Goal: Transaction & Acquisition: Purchase product/service

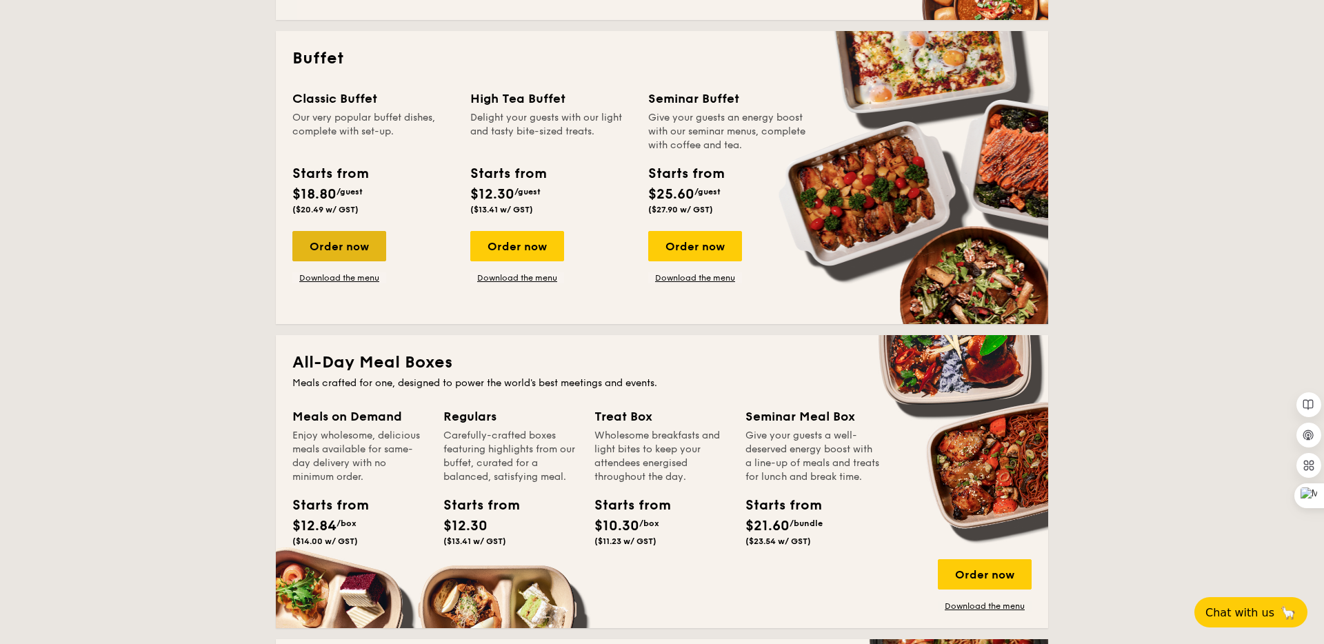
click at [348, 245] on div "Order now" at bounding box center [339, 246] width 94 height 30
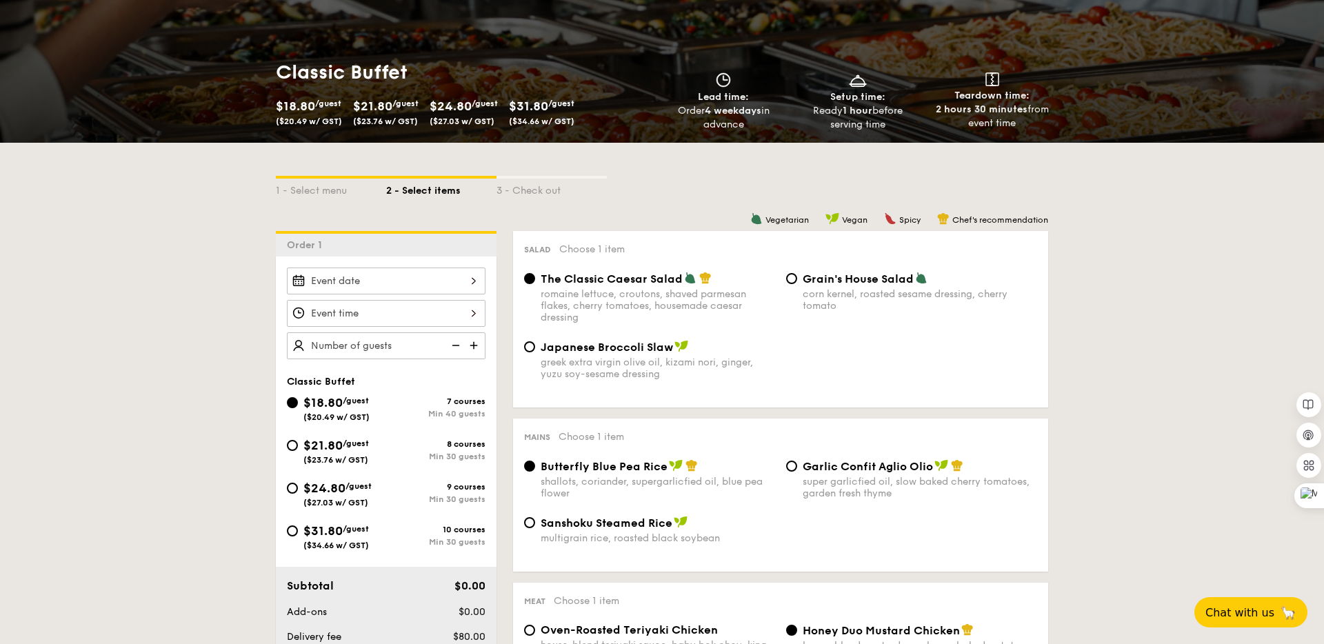
scroll to position [161, 0]
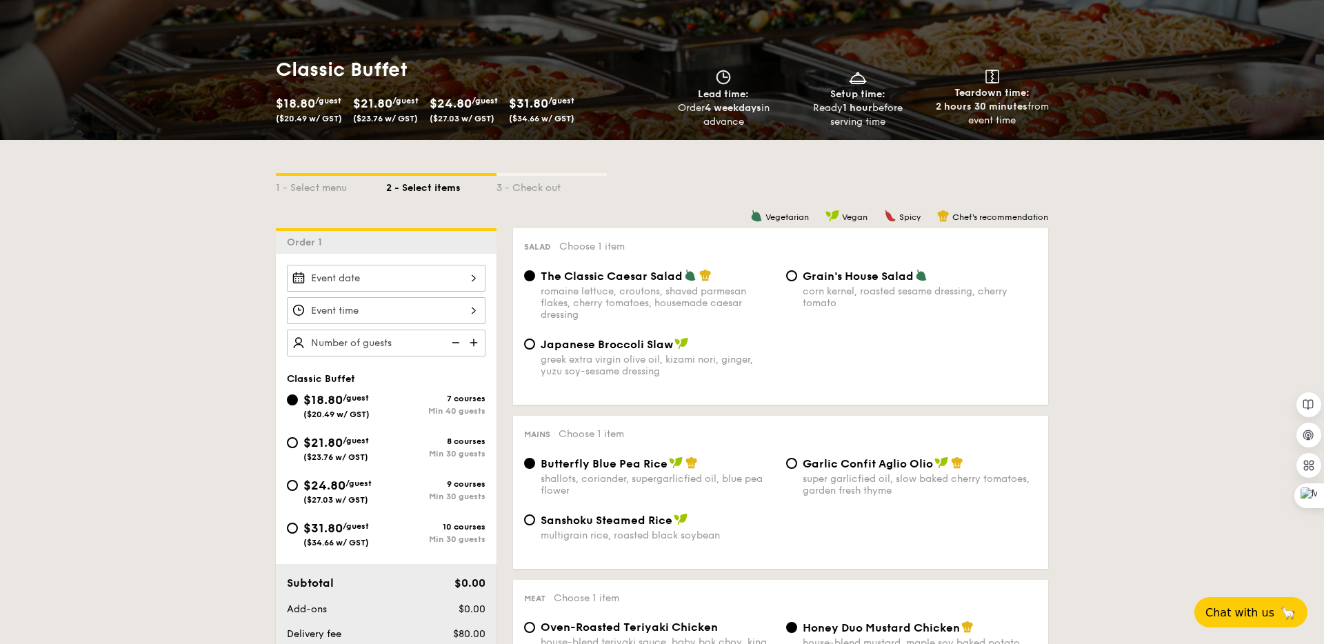
click at [376, 438] on div "$21.80 /guest ($23.76 w/ GST)" at bounding box center [336, 447] width 99 height 29
click at [298, 438] on input "$21.80 /guest ($23.76 w/ GST) 8 courses Min 30 guests" at bounding box center [292, 442] width 11 height 11
radio input "true"
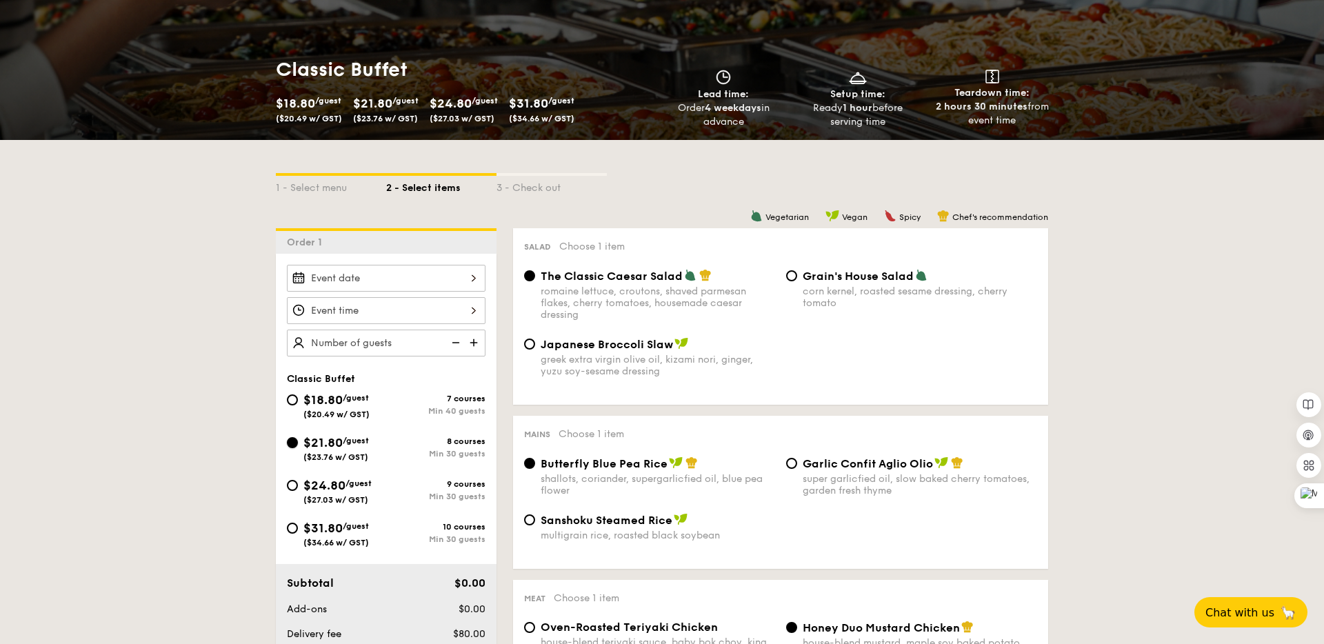
radio input "true"
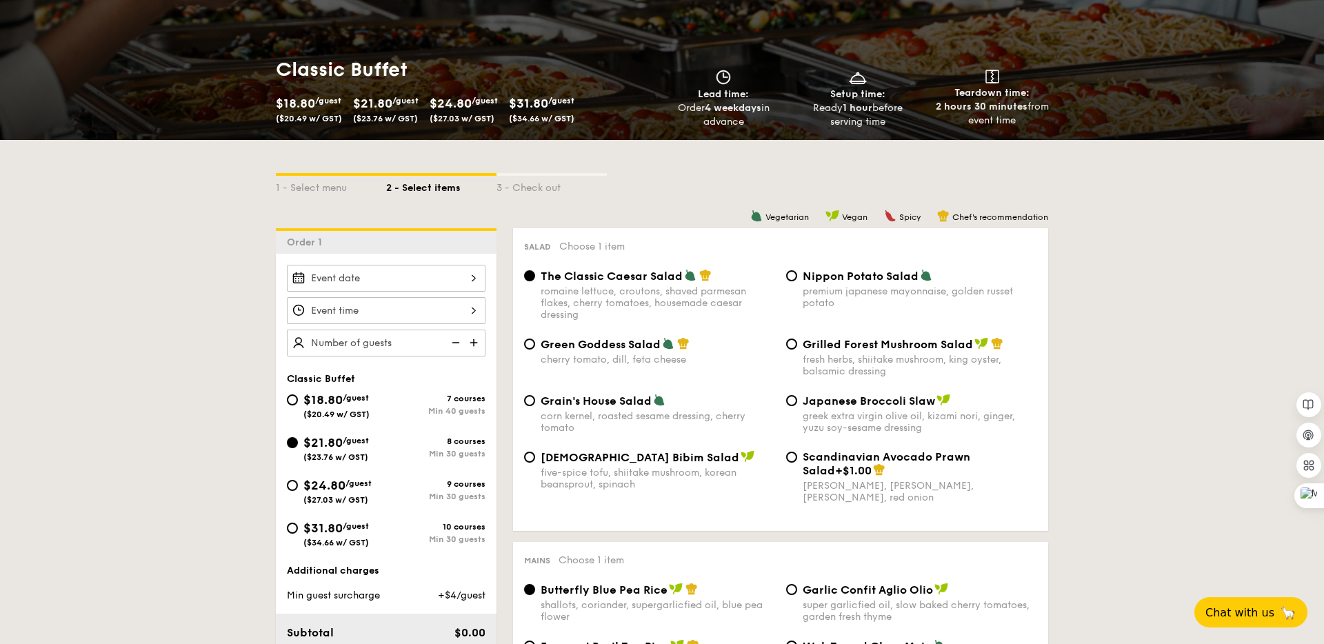
click at [471, 341] on img at bounding box center [475, 343] width 21 height 26
type input "20 guests"
